Goal: Information Seeking & Learning: Learn about a topic

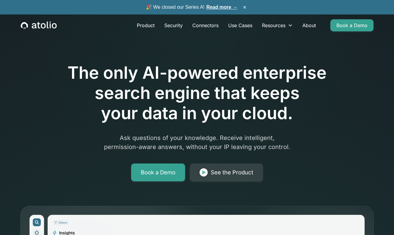
click at [216, 5] on link "Read more →" at bounding box center [222, 7] width 31 height 5
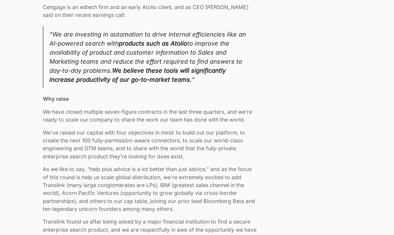
scroll to position [932, 0]
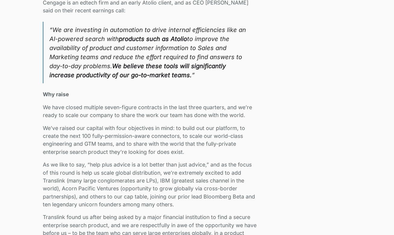
click at [142, 131] on p "We’ve raised our capital with four objectives in mind: to build out our platfor…" at bounding box center [150, 140] width 215 height 32
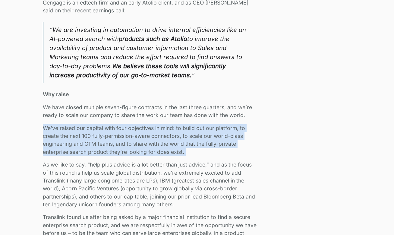
click at [142, 131] on p "We’ve raised our capital with four objectives in mind: to build out our platfor…" at bounding box center [150, 140] width 215 height 32
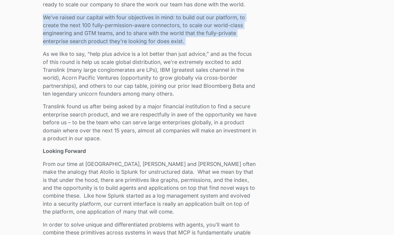
scroll to position [1059, 0]
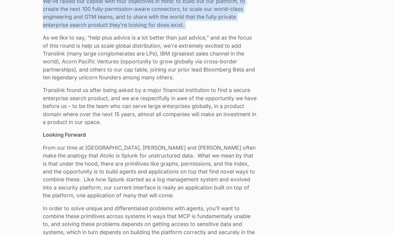
click at [142, 131] on p "Looking Forward" at bounding box center [150, 135] width 215 height 8
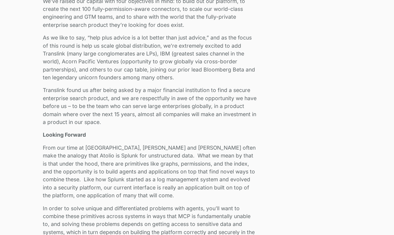
click at [142, 131] on p "Looking Forward" at bounding box center [150, 135] width 215 height 8
click at [153, 153] on p "From our time at [GEOGRAPHIC_DATA], [PERSON_NAME] and [PERSON_NAME] often make …" at bounding box center [150, 172] width 215 height 56
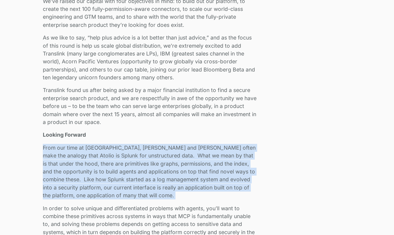
click at [153, 153] on p "From our time at [GEOGRAPHIC_DATA], [PERSON_NAME] and [PERSON_NAME] often make …" at bounding box center [150, 172] width 215 height 56
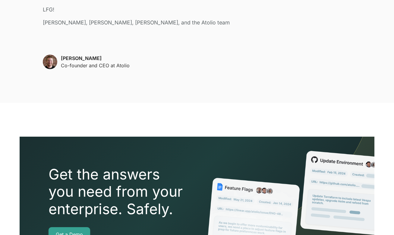
scroll to position [1441, 0]
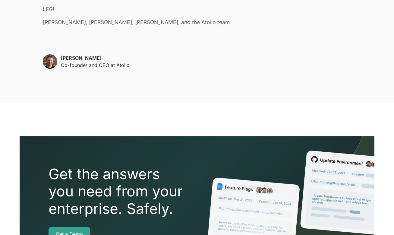
click at [66, 54] on p "[PERSON_NAME]" at bounding box center [95, 57] width 69 height 7
